Goal: Task Accomplishment & Management: Manage account settings

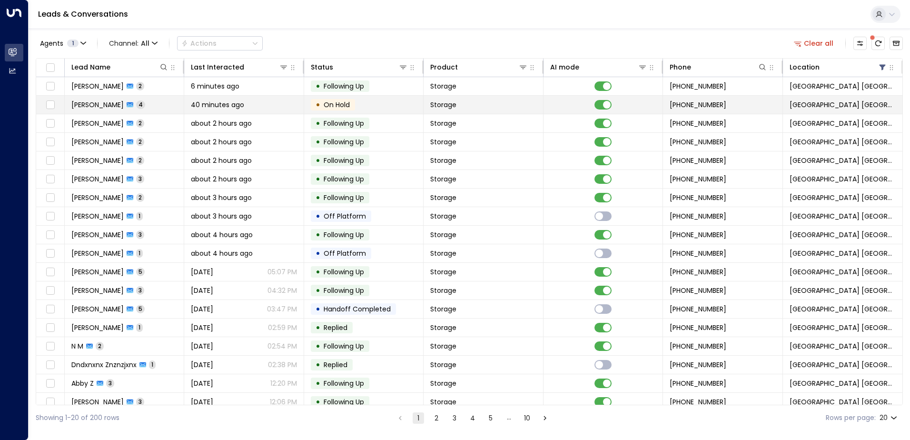
click at [148, 108] on td "[PERSON_NAME] 4" at bounding box center [124, 105] width 119 height 18
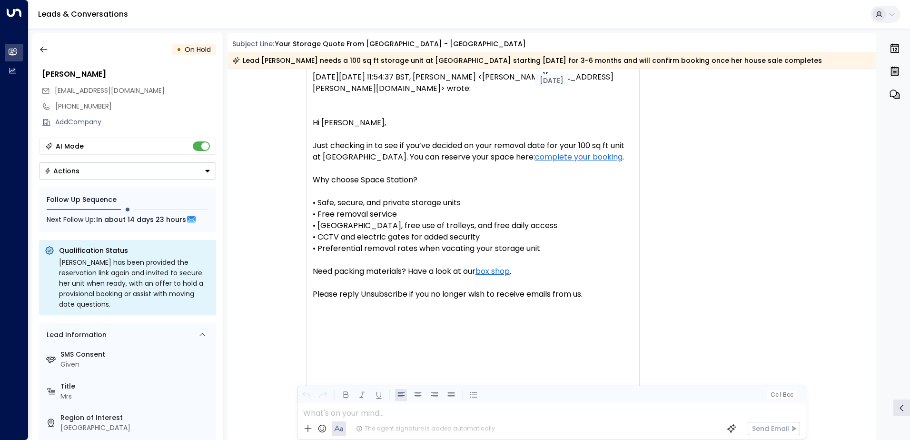
scroll to position [1000, 0]
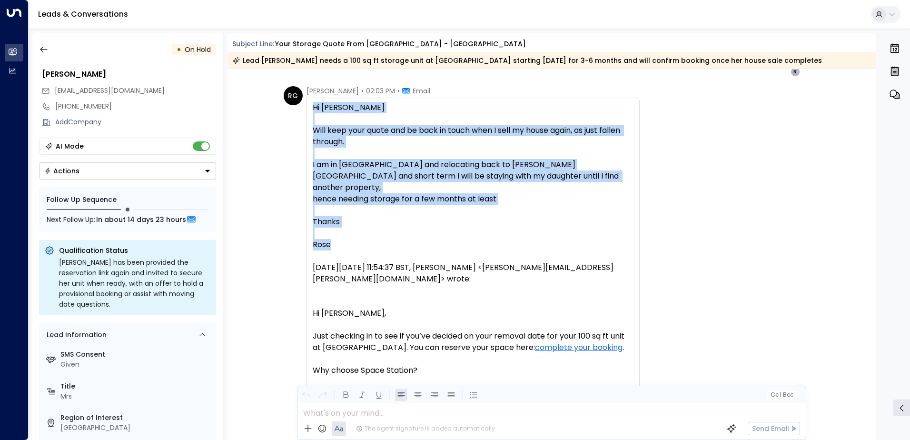
drag, startPoint x: 313, startPoint y: 104, endPoint x: 366, endPoint y: 230, distance: 136.3
click at [366, 230] on div "Hi [PERSON_NAME] keep your quote and be back in touch when I sell my house agai…" at bounding box center [473, 422] width 321 height 640
copy div "Hi [PERSON_NAME] keep your quote and be back in touch when I sell my house agai…"
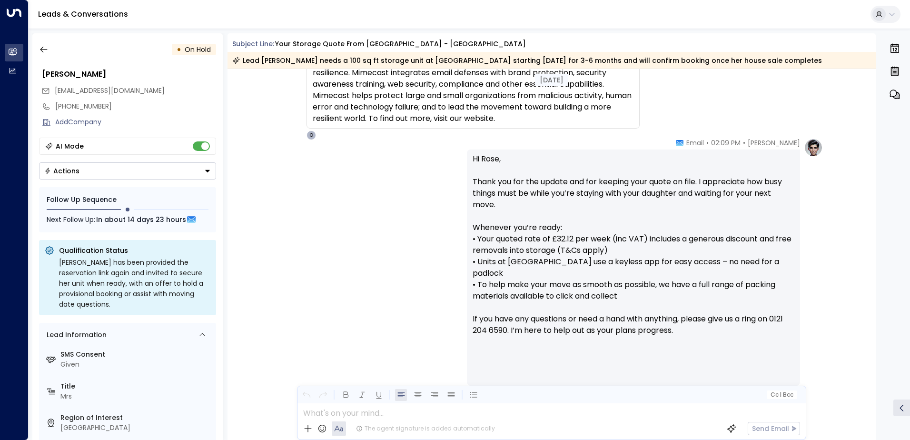
scroll to position [1666, 0]
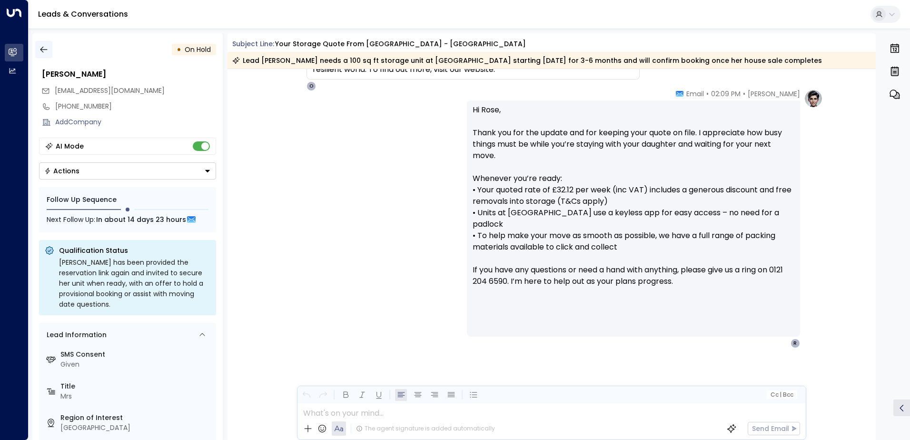
click at [43, 45] on icon "button" at bounding box center [44, 50] width 10 height 10
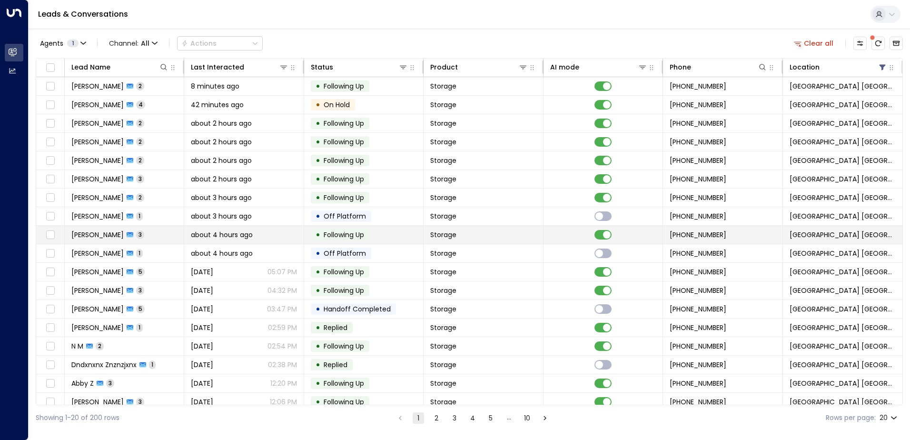
scroll to position [47, 0]
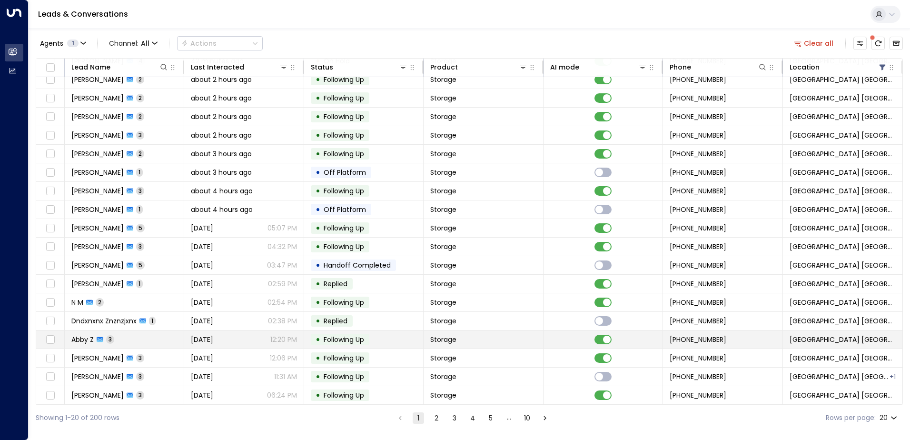
click at [88, 336] on span "Abby Z" at bounding box center [82, 340] width 22 height 10
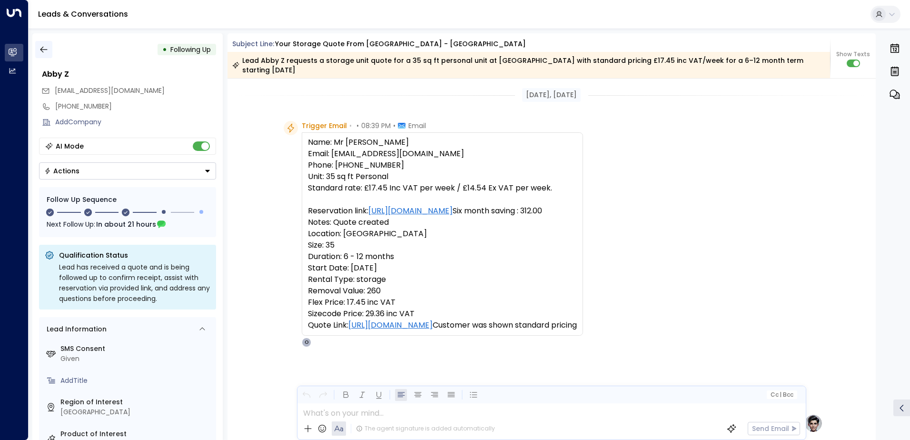
click at [47, 43] on button "button" at bounding box center [43, 49] width 17 height 17
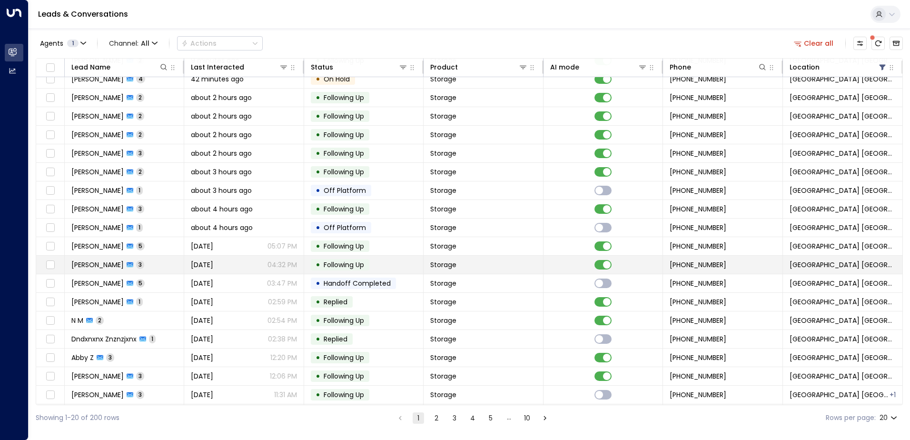
scroll to position [47, 0]
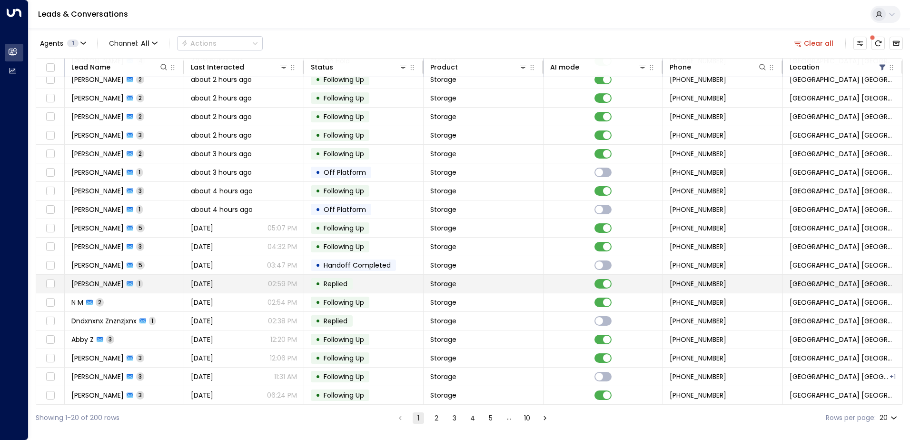
click at [116, 283] on span "[PERSON_NAME]" at bounding box center [97, 284] width 52 height 10
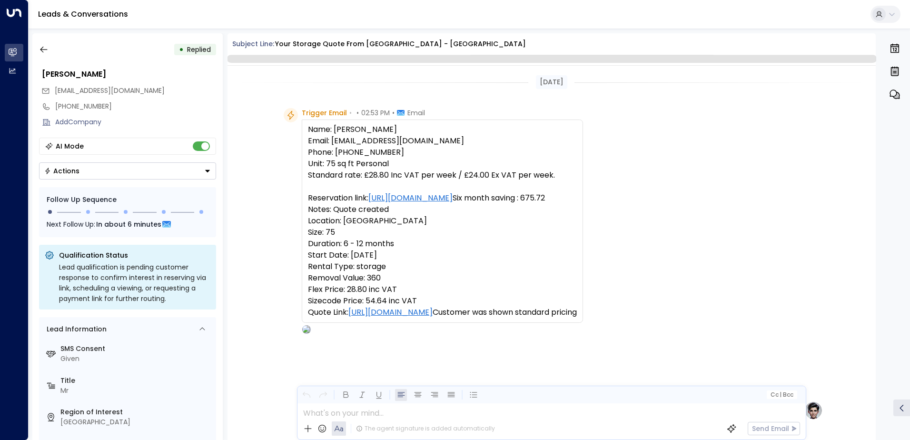
scroll to position [359, 0]
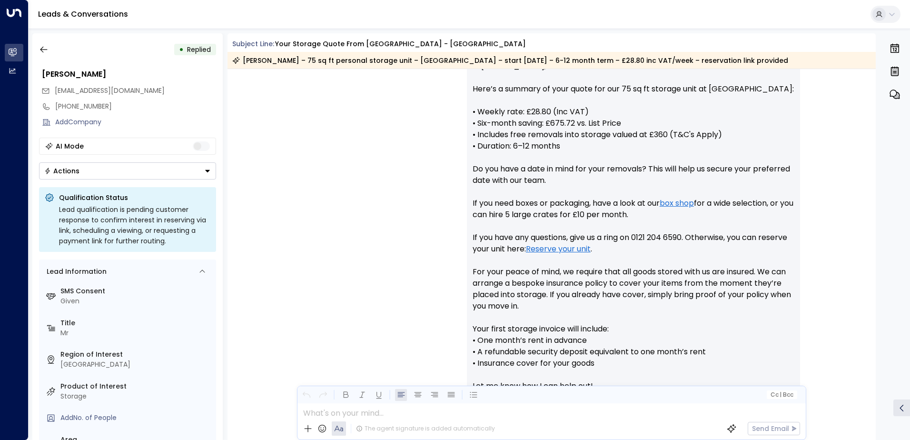
click at [207, 170] on icon "Button group with a nested menu" at bounding box center [207, 171] width 7 height 7
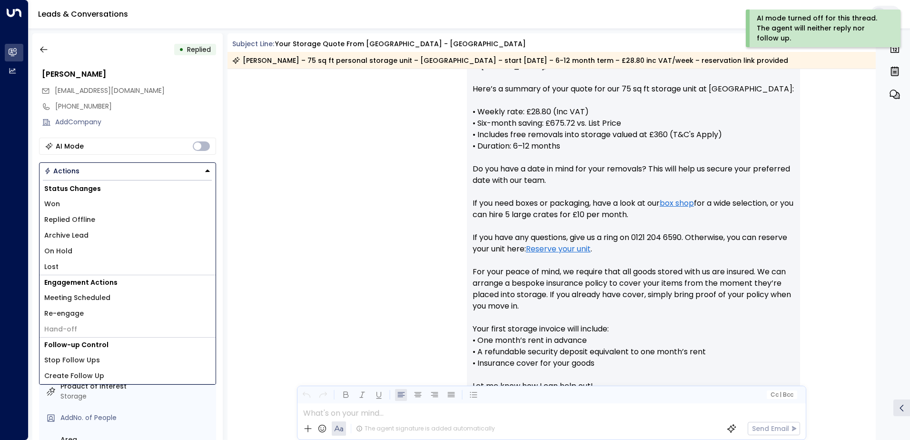
click at [86, 218] on span "Replied Offline" at bounding box center [69, 220] width 51 height 10
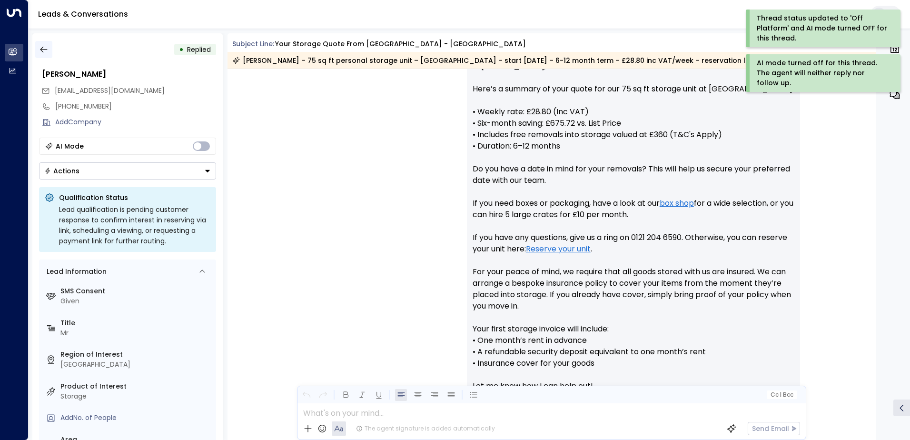
click at [46, 46] on icon "button" at bounding box center [44, 50] width 10 height 10
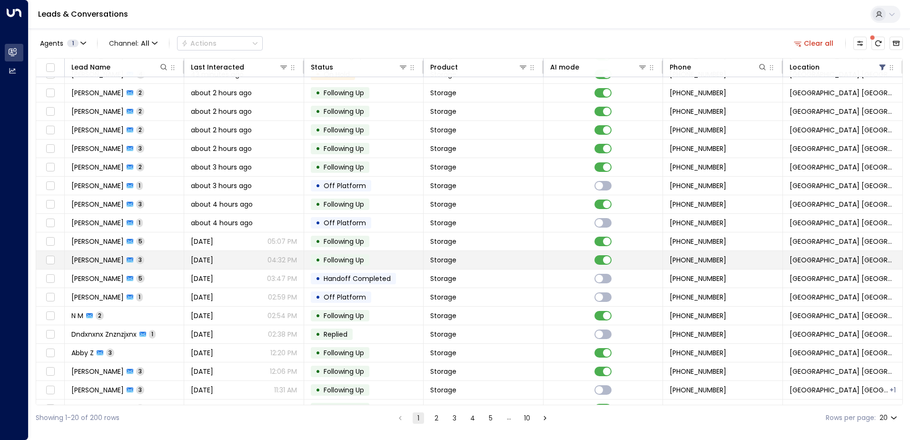
scroll to position [47, 0]
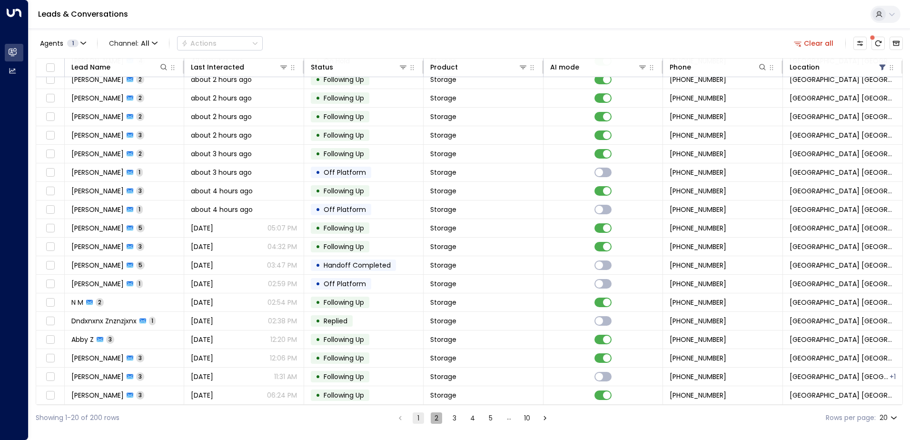
click at [434, 419] on button "2" at bounding box center [436, 417] width 11 height 11
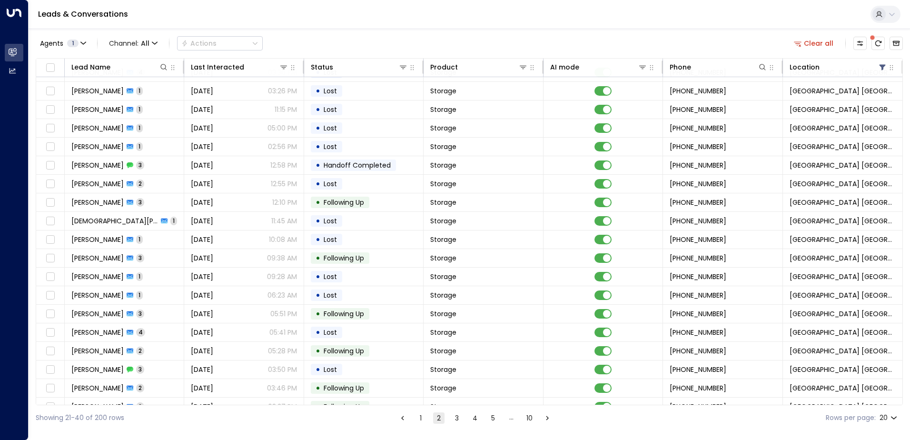
scroll to position [47, 0]
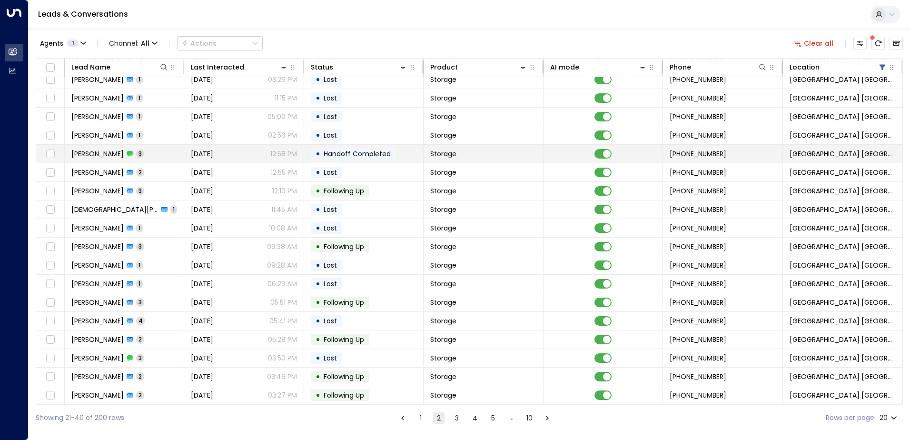
click at [95, 150] on span "[PERSON_NAME]" at bounding box center [97, 154] width 52 height 10
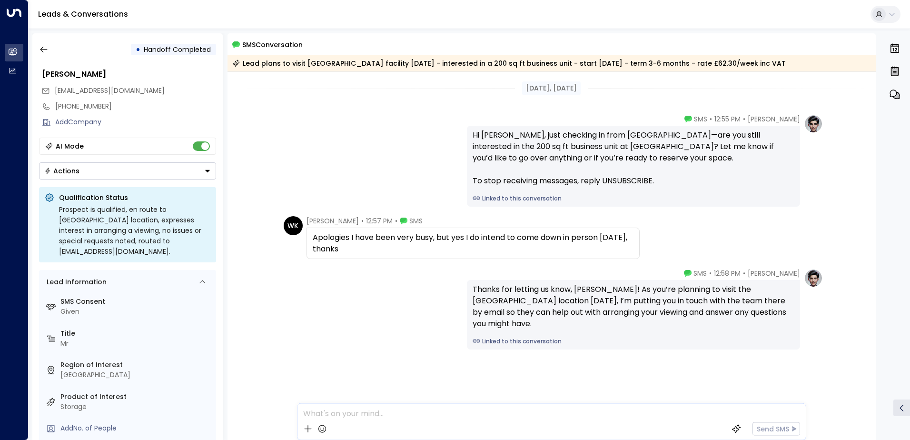
click at [199, 177] on button "Actions" at bounding box center [127, 170] width 177 height 17
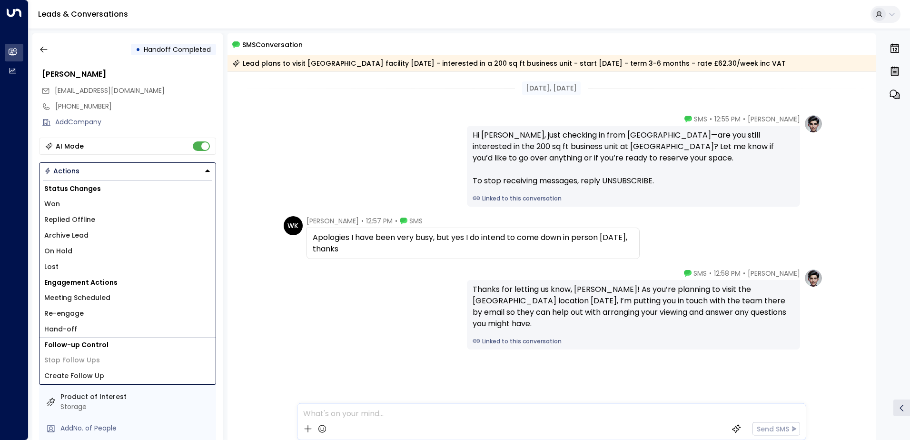
click at [84, 220] on span "Replied Offline" at bounding box center [69, 220] width 51 height 10
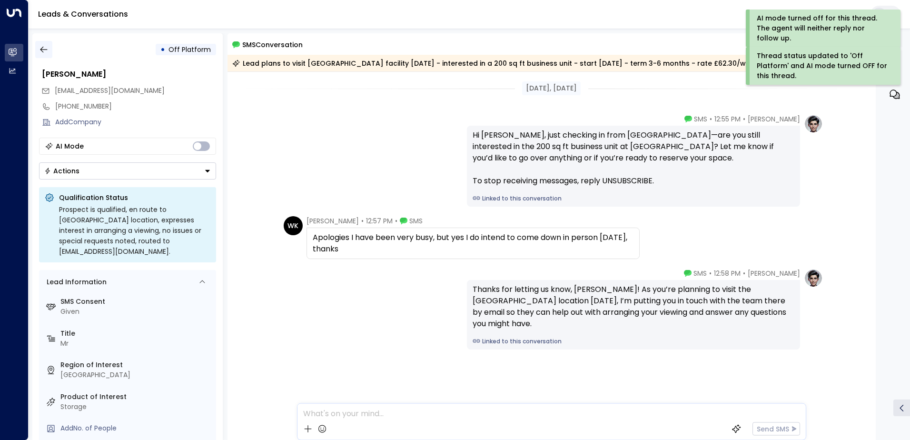
click at [47, 50] on icon "button" at bounding box center [44, 50] width 10 height 10
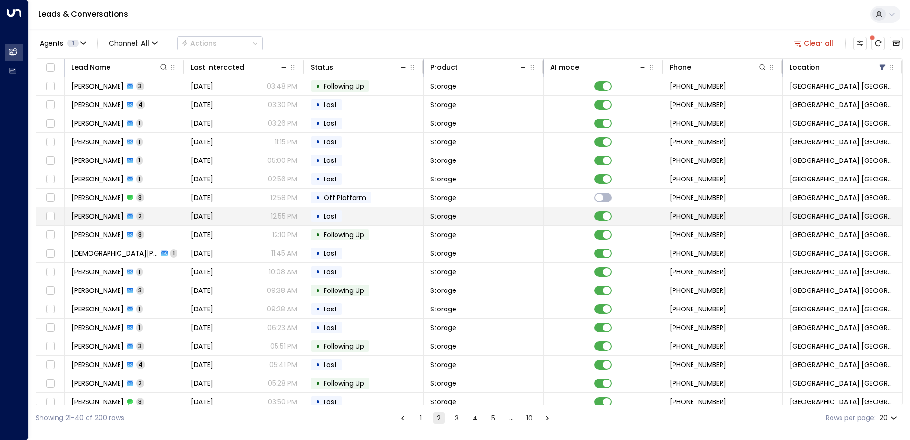
click at [102, 219] on div "Wasim K 2" at bounding box center [107, 216] width 73 height 10
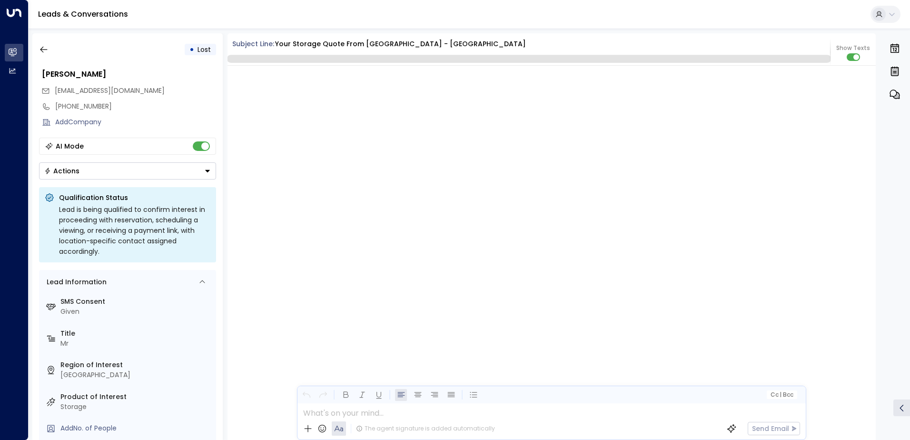
scroll to position [1016, 0]
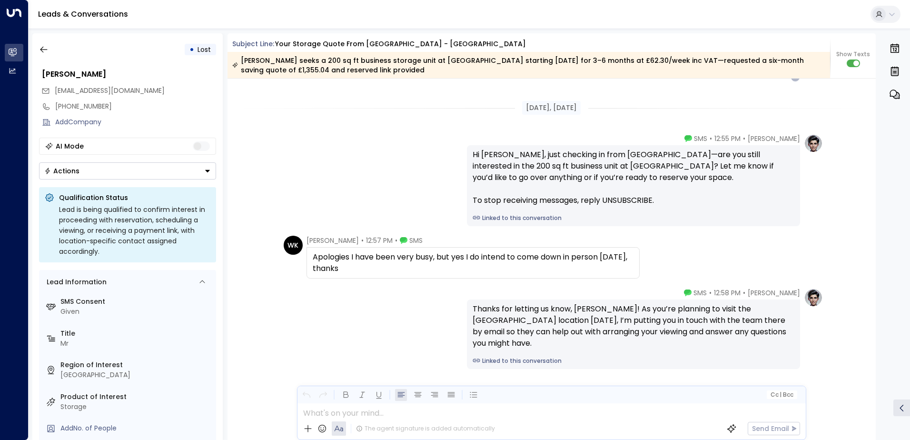
click at [198, 180] on div "• Lost Wasim K [EMAIL_ADDRESS][DOMAIN_NAME] [PHONE_NUMBER] Add Company AI Mode …" at bounding box center [127, 236] width 190 height 406
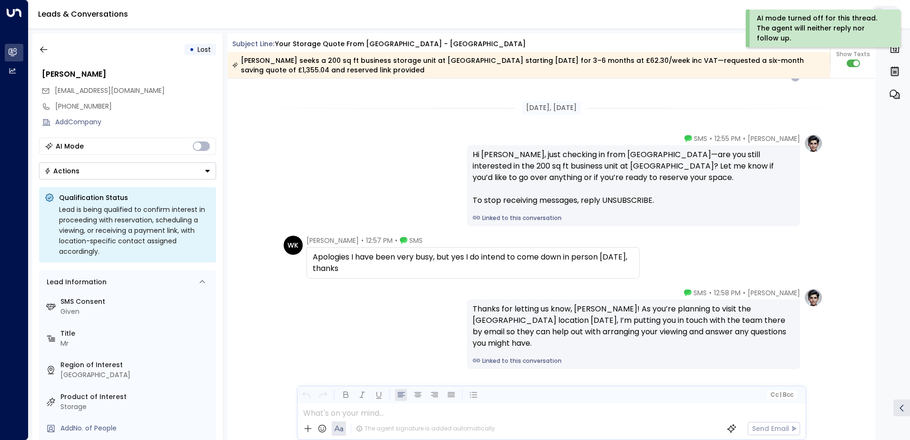
click at [198, 168] on button "Actions" at bounding box center [127, 170] width 177 height 17
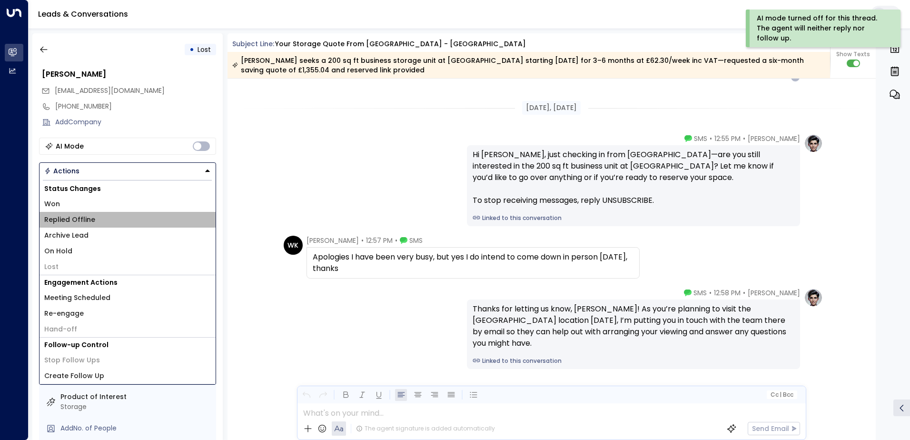
click at [98, 217] on li "Replied Offline" at bounding box center [128, 220] width 176 height 16
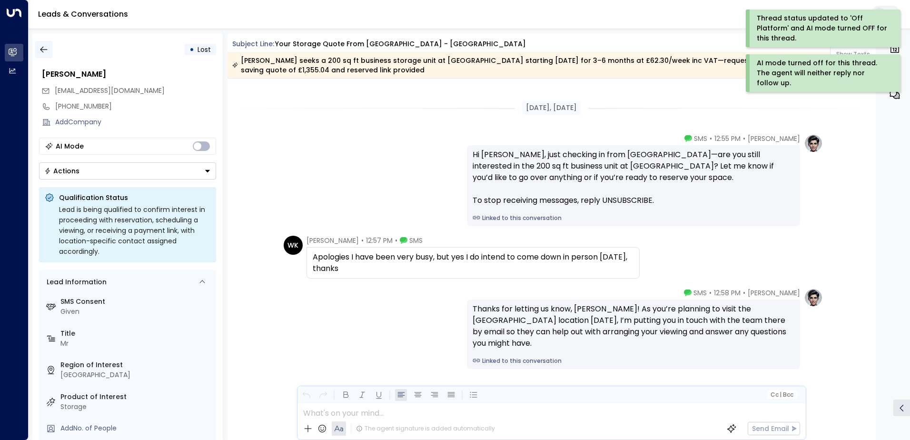
click at [44, 46] on icon "button" at bounding box center [44, 50] width 10 height 10
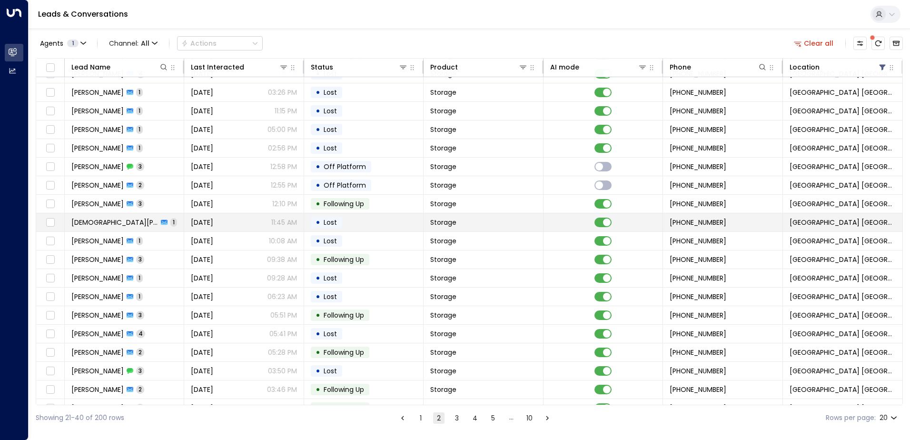
scroll to position [47, 0]
